Goal: Task Accomplishment & Management: Manage account settings

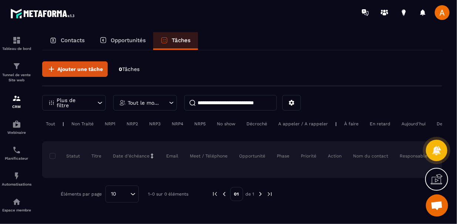
scroll to position [193, 0]
click at [80, 36] on div "Contacts" at bounding box center [67, 41] width 50 height 18
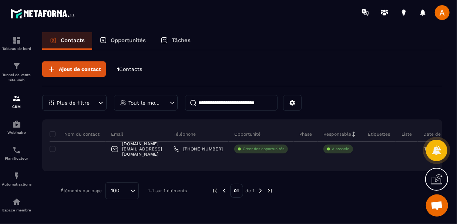
click at [334, 203] on div "Ajout de contact 1 Contacts Plus de filtre Tout le monde Nom du contact Email T…" at bounding box center [242, 130] width 400 height 160
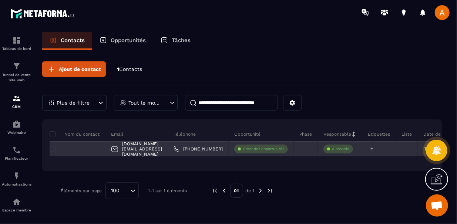
click at [391, 149] on div at bounding box center [379, 149] width 34 height 15
drag, startPoint x: 391, startPoint y: 149, endPoint x: 413, endPoint y: 144, distance: 23.2
click at [413, 144] on div at bounding box center [407, 149] width 22 height 15
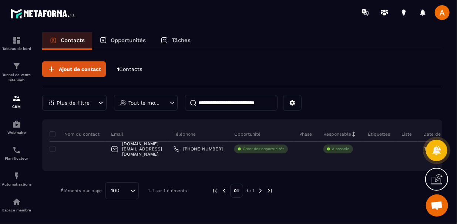
click at [134, 65] on div "Ajout de contact 1 Contacts" at bounding box center [242, 73] width 400 height 25
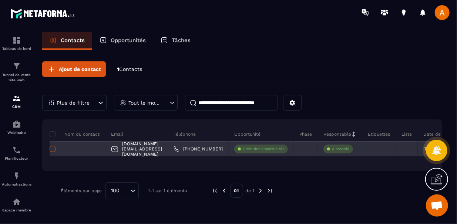
click at [51, 149] on span at bounding box center [53, 149] width 6 height 6
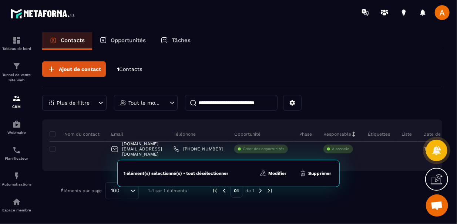
click at [322, 172] on button "Supprimer" at bounding box center [315, 173] width 36 height 7
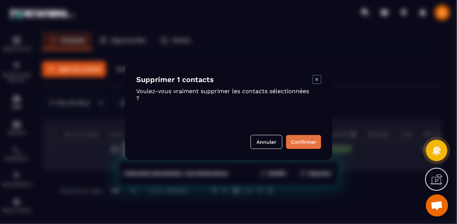
click at [314, 146] on button "Confirmer" at bounding box center [303, 142] width 35 height 14
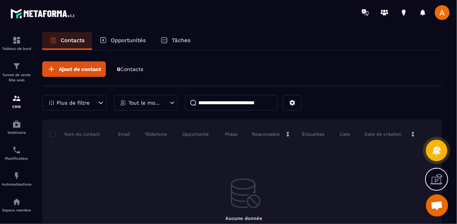
click at [435, 212] on span "Ouvrir le chat" at bounding box center [437, 206] width 22 height 22
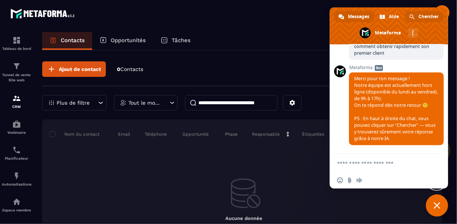
click at [429, 16] on span "Chercher" at bounding box center [428, 16] width 20 height 11
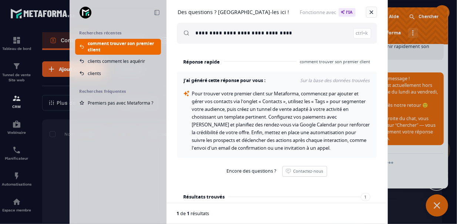
click at [371, 15] on link "Fermer" at bounding box center [371, 12] width 11 height 11
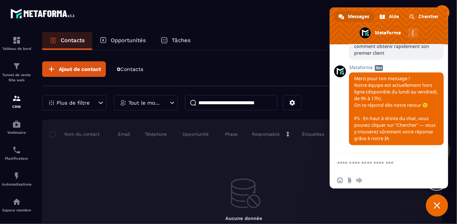
click at [435, 204] on span "Fermer le chat" at bounding box center [436, 205] width 7 height 7
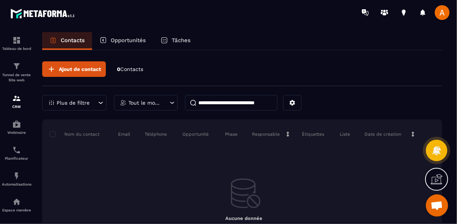
click at [97, 99] on icon at bounding box center [100, 102] width 7 height 7
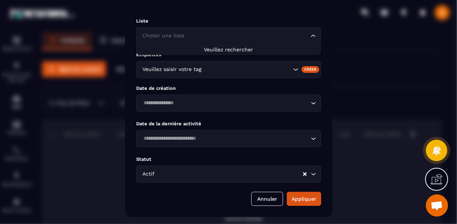
click at [301, 37] on input "Search for option" at bounding box center [225, 36] width 168 height 8
click at [310, 37] on icon "Search for option" at bounding box center [313, 35] width 7 height 7
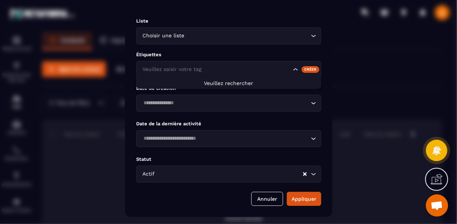
click at [296, 68] on icon "Search for option" at bounding box center [294, 69] width 7 height 7
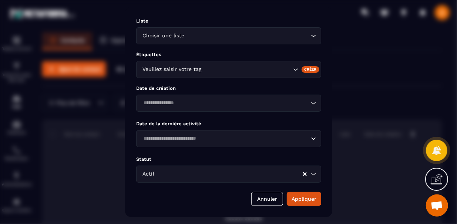
click at [296, 68] on icon "Search for option" at bounding box center [294, 69] width 7 height 7
click at [311, 68] on div "Créer" at bounding box center [310, 69] width 18 height 7
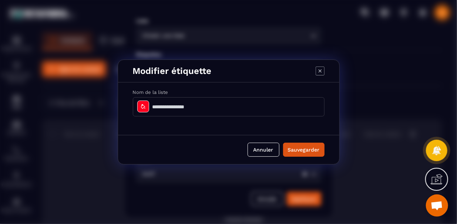
click at [275, 103] on input "Modal window" at bounding box center [229, 106] width 192 height 19
type input "**********"
click at [289, 144] on button "Sauvegarder" at bounding box center [303, 150] width 41 height 14
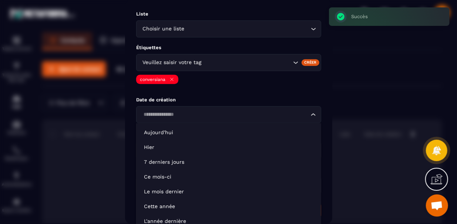
click at [316, 116] on icon "Search for option" at bounding box center [313, 114] width 7 height 7
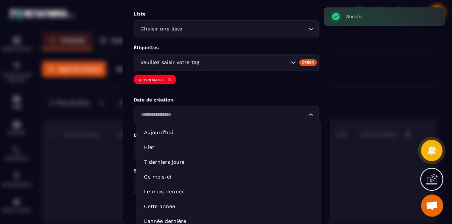
click at [288, 124] on ul "[DATE] [DATE] 7 derniers jours Ce mois-ci Le mois dernier Cette année L'année d…" at bounding box center [228, 177] width 185 height 108
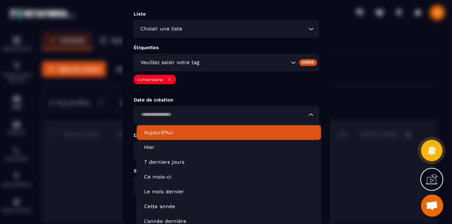
click at [283, 127] on li "Aujourd'hui" at bounding box center [228, 132] width 184 height 15
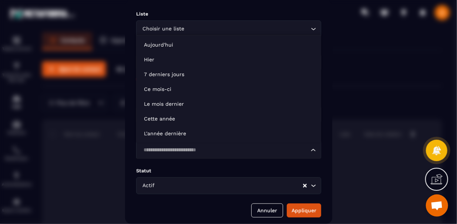
click at [311, 149] on icon "Search for option" at bounding box center [313, 149] width 7 height 7
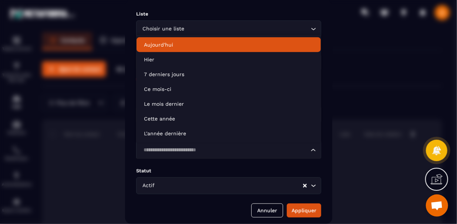
click at [298, 40] on li "Aujourd'hui" at bounding box center [228, 44] width 184 height 15
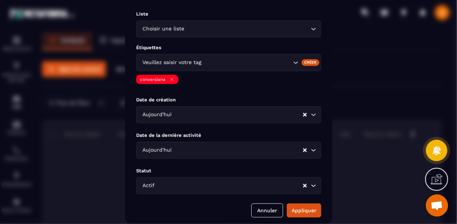
click at [269, 40] on div "Liste Choisir une liste Loading... Étiquettes Veuillez saisir votre tag Créer c…" at bounding box center [228, 112] width 207 height 224
click at [283, 36] on div "Choisir une liste Loading..." at bounding box center [228, 28] width 185 height 17
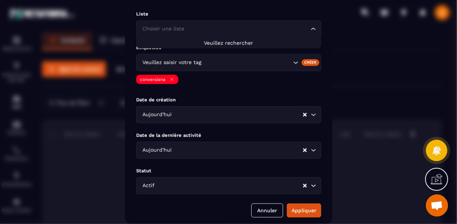
click at [276, 41] on li "Veuillez rechercher" at bounding box center [228, 42] width 184 height 7
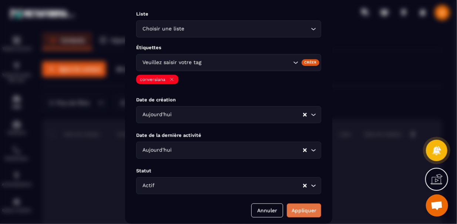
click at [308, 211] on button "Appliquer" at bounding box center [304, 210] width 34 height 14
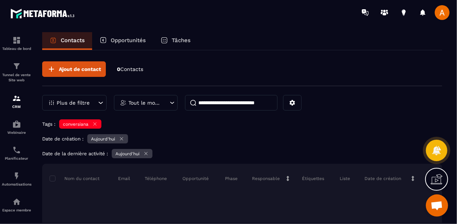
click at [347, 145] on div "Ajout de contact 0 Contacts Plus de filtre Tout le monde Tags : conversiana Dat…" at bounding box center [242, 194] width 400 height 288
click at [94, 123] on icon at bounding box center [95, 124] width 3 height 3
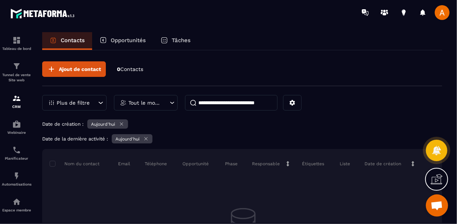
click at [94, 100] on div "Plus de filtre" at bounding box center [74, 103] width 64 height 16
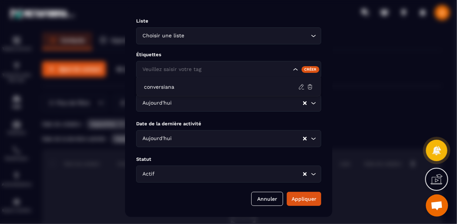
click at [298, 69] on icon "Search for option" at bounding box center [294, 69] width 7 height 7
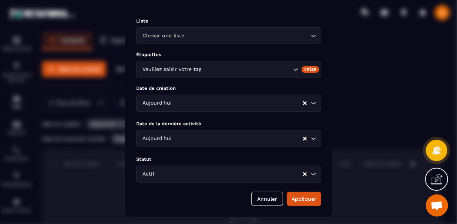
click at [296, 68] on icon "Search for option" at bounding box center [294, 69] width 7 height 7
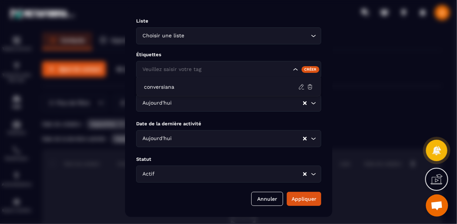
click at [296, 68] on icon "Search for option" at bounding box center [294, 69] width 7 height 7
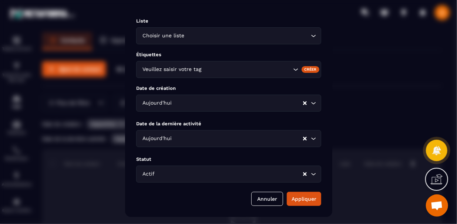
click at [296, 68] on icon "Search for option" at bounding box center [294, 69] width 7 height 7
click at [307, 68] on div "Créer" at bounding box center [310, 69] width 18 height 7
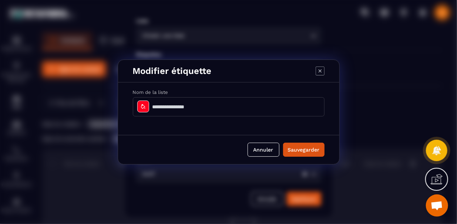
click at [248, 103] on input "Modal window" at bounding box center [229, 106] width 192 height 19
type input "**********"
click at [288, 146] on button "Sauvegarder" at bounding box center [303, 150] width 41 height 14
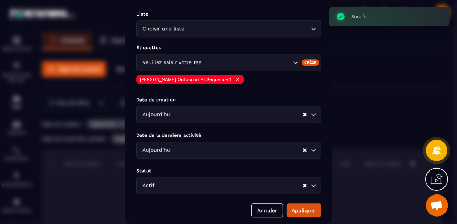
click at [315, 119] on div "Aujourd'hui Loading..." at bounding box center [228, 114] width 185 height 17
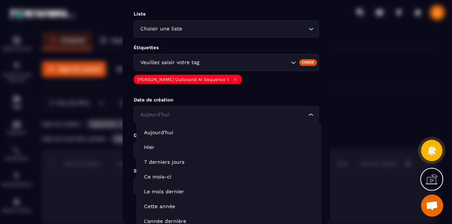
click at [315, 119] on div "Aujourd'hui Loading..." at bounding box center [226, 114] width 185 height 17
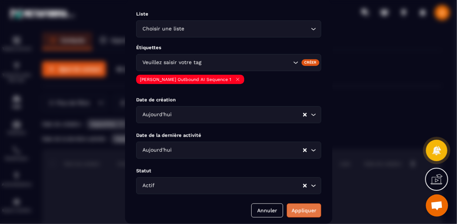
click at [310, 209] on button "Appliquer" at bounding box center [304, 210] width 34 height 14
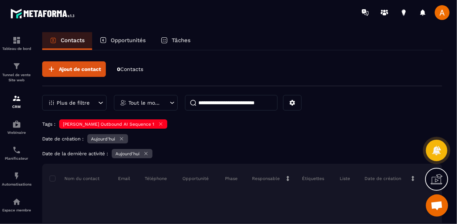
click at [324, 154] on div "Date de la dernière activité : [DATE]" at bounding box center [242, 154] width 400 height 11
click at [440, 200] on span "Ouvrir le chat" at bounding box center [437, 206] width 22 height 22
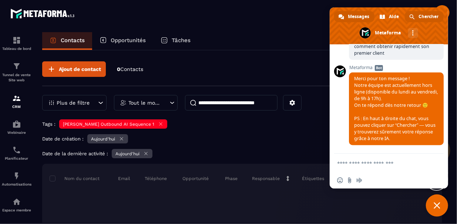
click at [421, 13] on span "Chercher" at bounding box center [428, 16] width 20 height 11
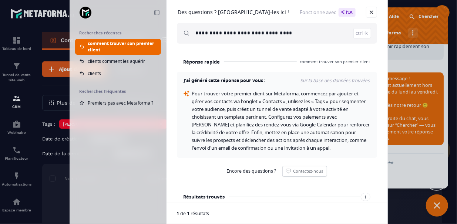
click at [307, 77] on div "J'ai généré cette réponse pour vous : Sur la base des données trouvées Pour tro…" at bounding box center [277, 115] width 200 height 86
click at [374, 13] on link "Fermer" at bounding box center [371, 12] width 11 height 11
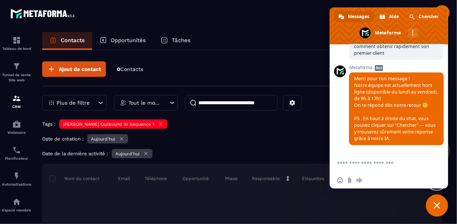
click at [318, 114] on div "Ajout de contact 0 Contacts Plus de filtre Tout le monde Tags : [PERSON_NAME] O…" at bounding box center [242, 194] width 400 height 288
click at [435, 210] on span "Fermer le chat" at bounding box center [437, 206] width 22 height 22
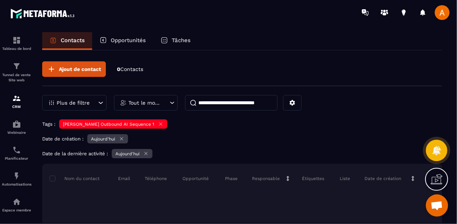
click at [340, 129] on div "Tags : [PERSON_NAME] Outbound AI Sequence 1" at bounding box center [242, 124] width 400 height 11
